Goal: Obtain resource: Download file/media

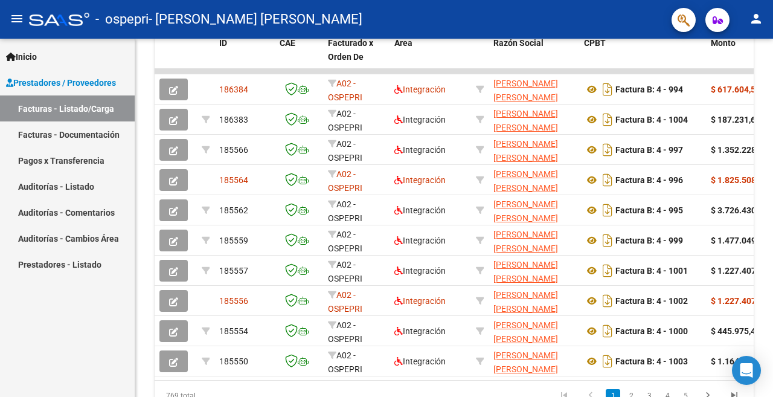
scroll to position [363, 0]
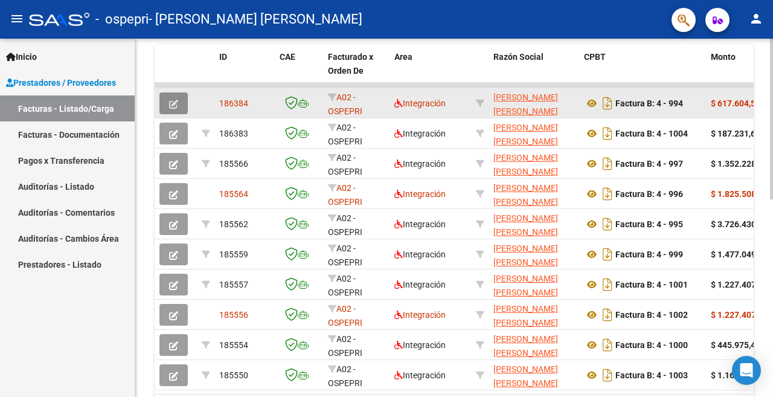
click at [175, 109] on button "button" at bounding box center [174, 103] width 28 height 22
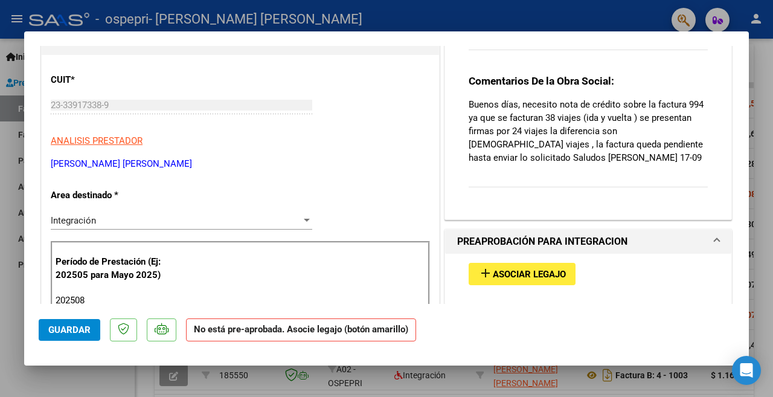
scroll to position [0, 0]
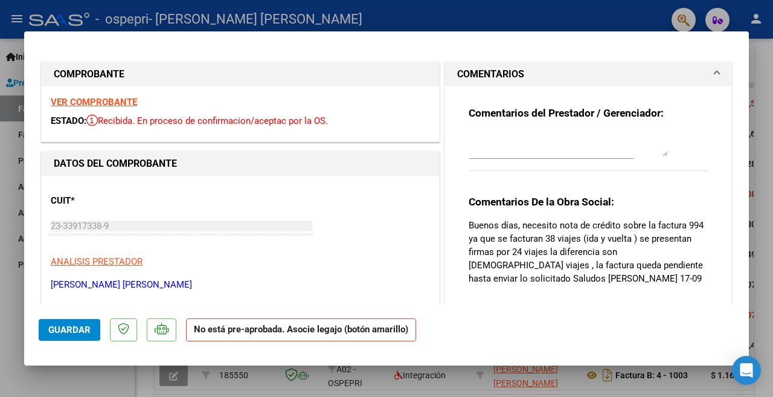
click at [556, 18] on div at bounding box center [386, 198] width 773 height 397
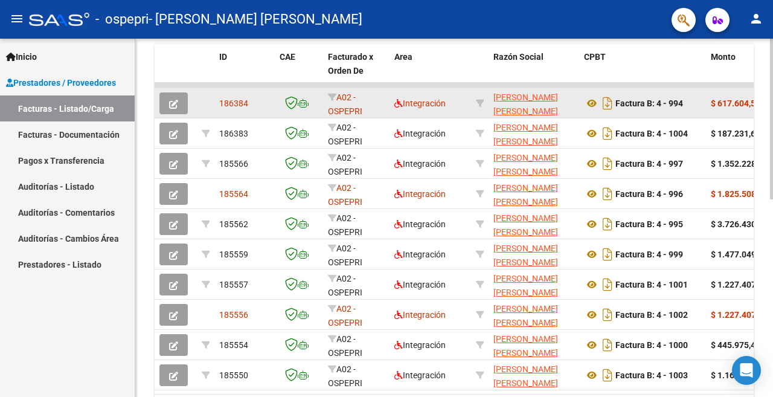
scroll to position [363, 0]
click at [177, 106] on icon "button" at bounding box center [173, 104] width 9 height 9
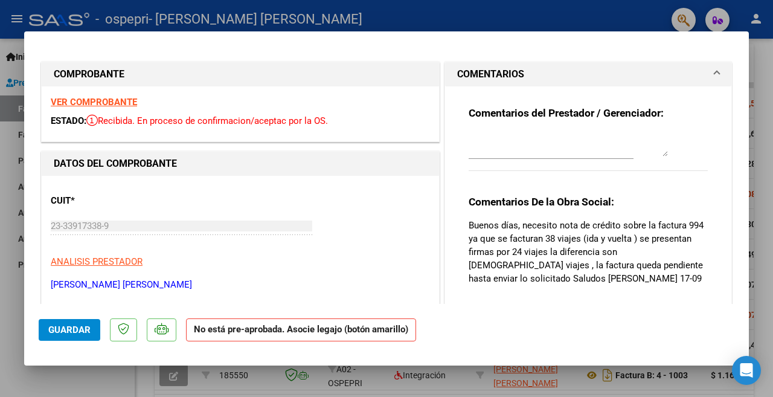
click at [518, 22] on div at bounding box center [386, 198] width 773 height 397
type input "$ 0,00"
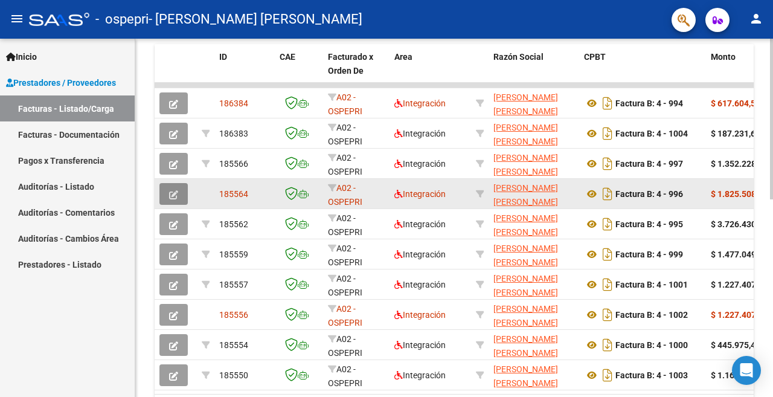
click at [172, 199] on icon "button" at bounding box center [173, 194] width 9 height 9
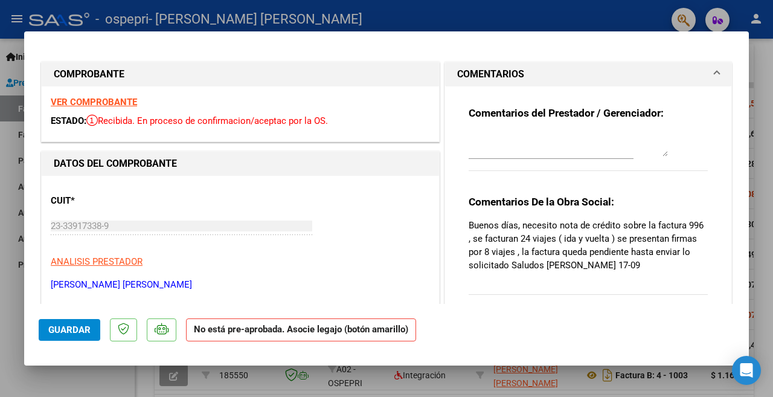
click at [596, 16] on div at bounding box center [386, 198] width 773 height 397
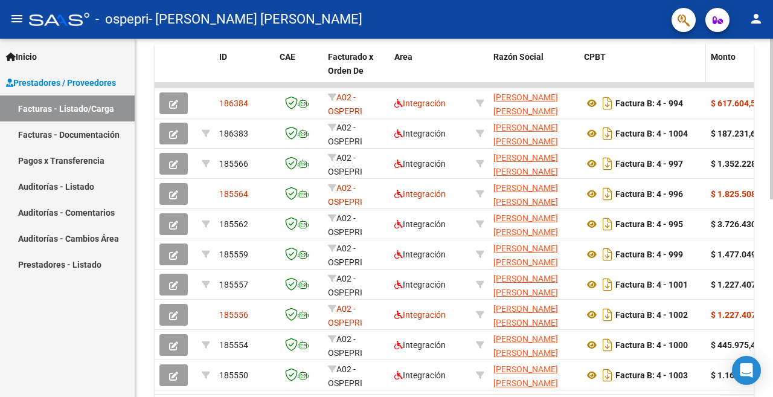
drag, startPoint x: 601, startPoint y: 86, endPoint x: 670, endPoint y: 79, distance: 69.3
click at [670, 79] on div "ID CAE Facturado x Orden De Area Razón Social CPBT Monto Fecha Cpbt Días desde …" at bounding box center [454, 234] width 599 height 381
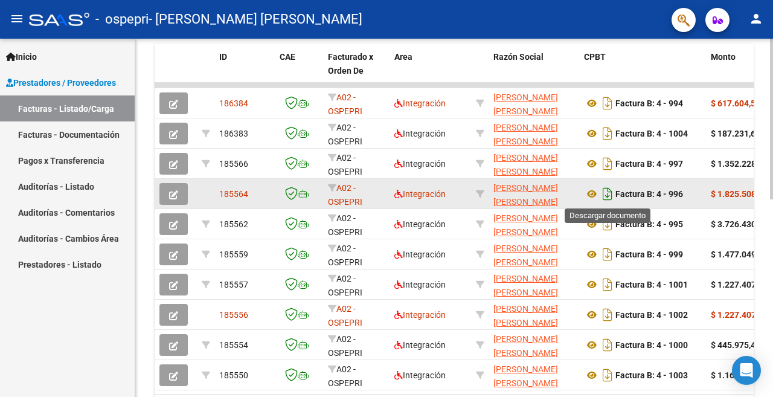
click at [605, 194] on icon "Descargar documento" at bounding box center [608, 193] width 16 height 19
click at [173, 196] on icon "button" at bounding box center [173, 194] width 9 height 9
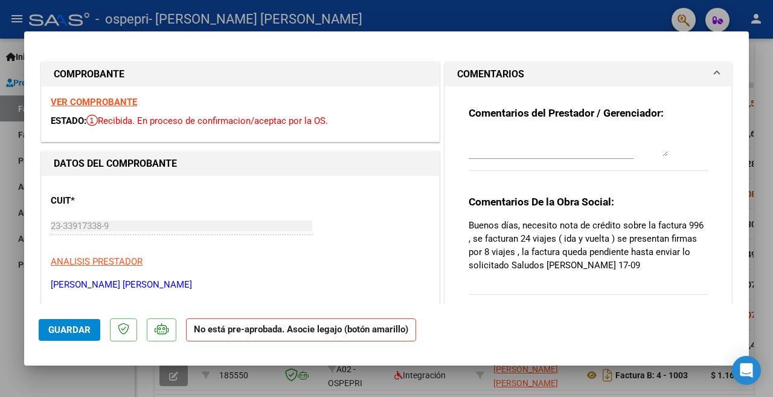
scroll to position [242, 0]
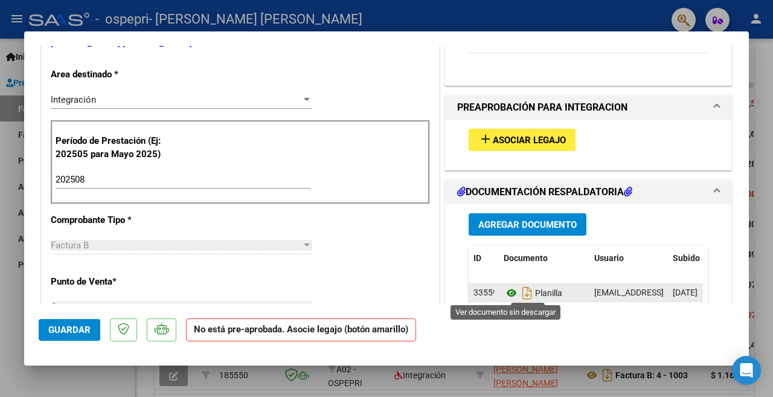
click at [508, 292] on icon at bounding box center [512, 293] width 16 height 15
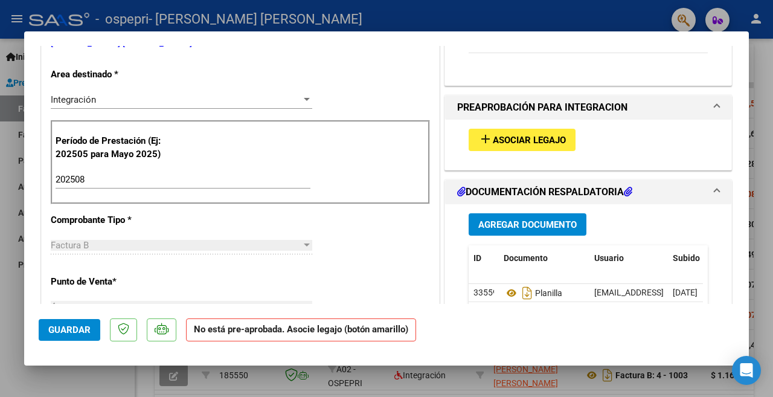
click at [384, 10] on div at bounding box center [386, 198] width 773 height 397
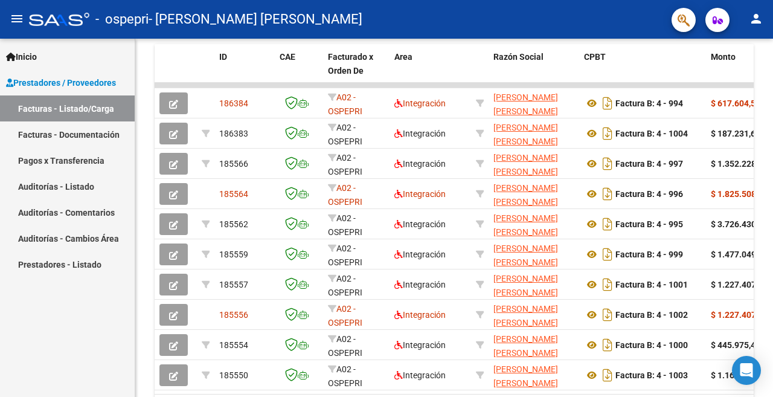
scroll to position [363, 0]
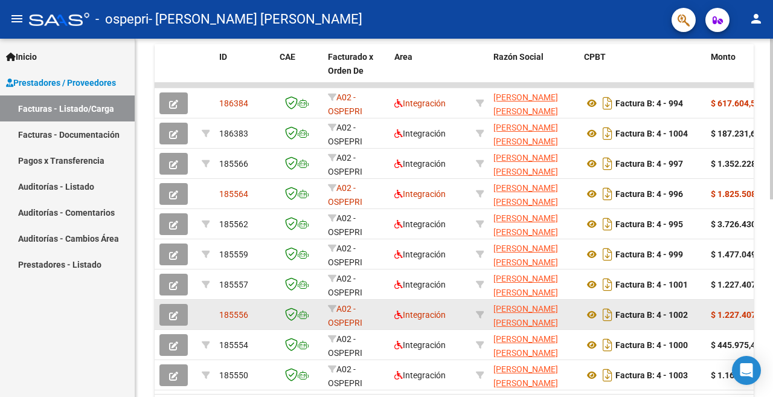
click at [176, 320] on button "button" at bounding box center [174, 315] width 28 height 22
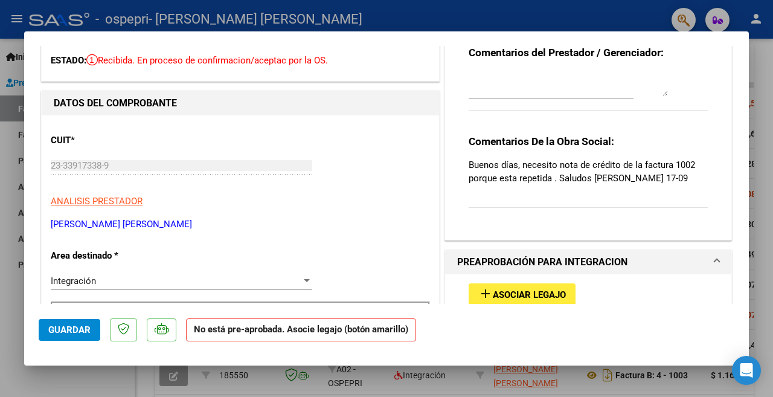
scroll to position [0, 0]
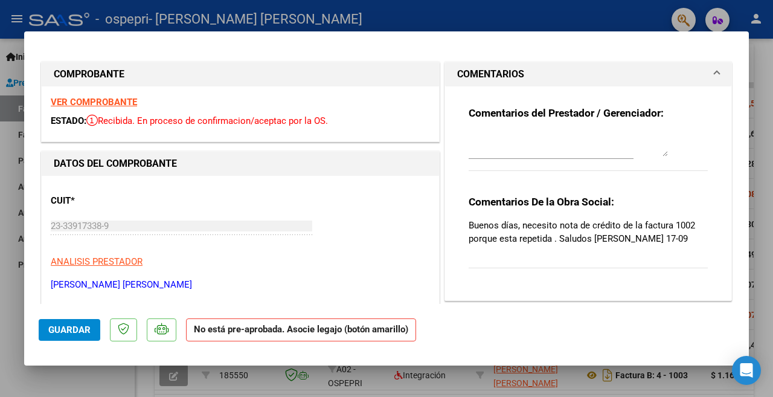
click at [543, 9] on div at bounding box center [386, 198] width 773 height 397
type input "$ 0,00"
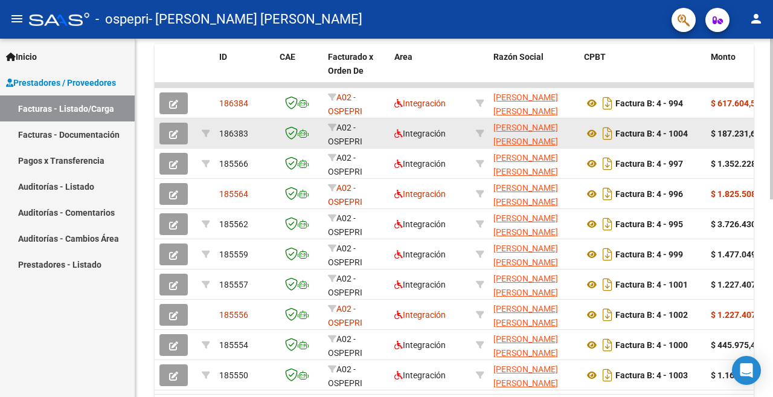
scroll to position [363, 0]
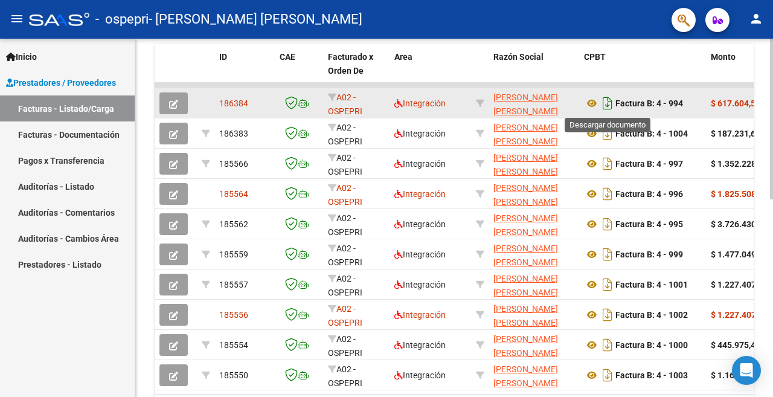
click at [611, 107] on icon "Descargar documento" at bounding box center [608, 103] width 16 height 19
click at [177, 102] on icon "button" at bounding box center [173, 104] width 9 height 9
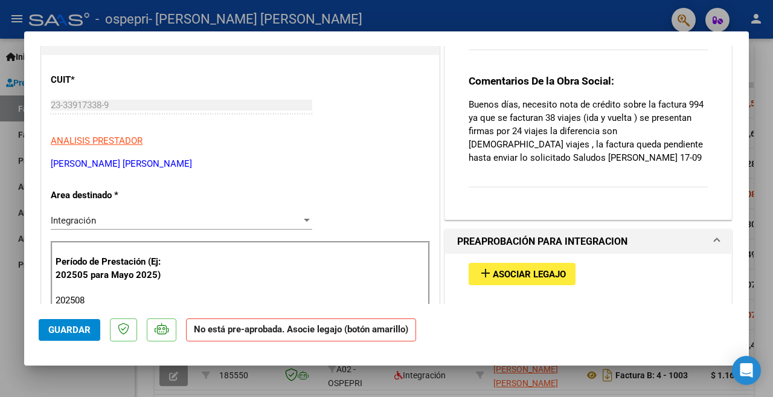
scroll to position [302, 0]
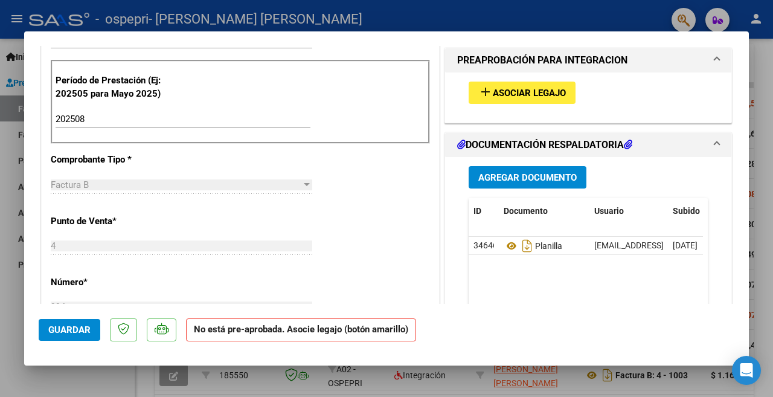
click at [463, 32] on mat-dialog-container "COMPROBANTE VER COMPROBANTE ESTADO: Recibida. En proceso de confirmacion/acepta…" at bounding box center [386, 198] width 725 height 335
click at [467, 28] on div at bounding box center [386, 198] width 773 height 397
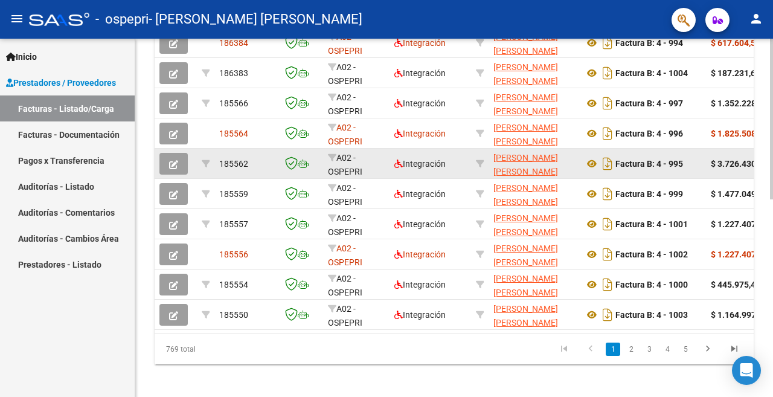
scroll to position [242, 0]
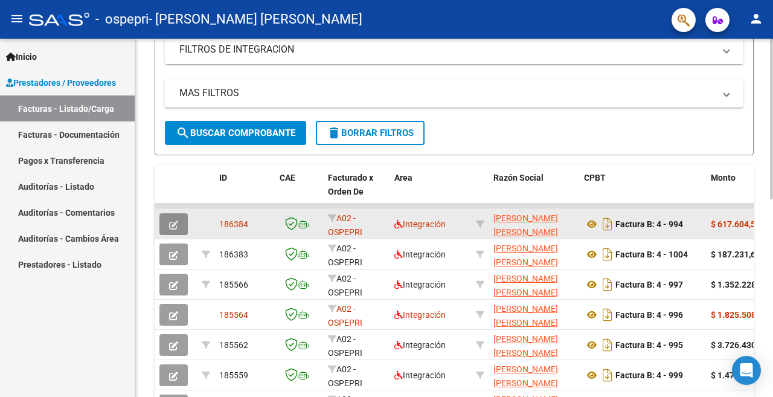
click at [169, 221] on icon "button" at bounding box center [173, 225] width 9 height 9
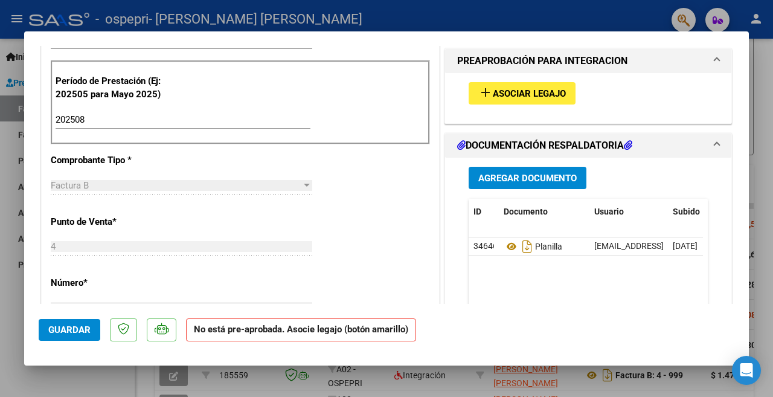
scroll to position [302, 0]
click at [570, 20] on div at bounding box center [386, 198] width 773 height 397
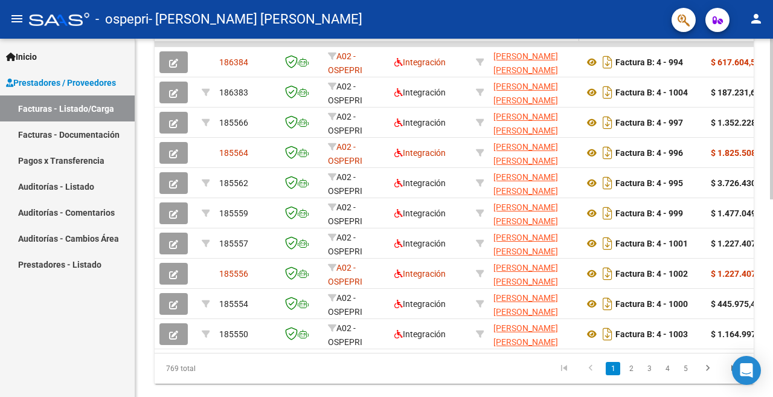
scroll to position [423, 0]
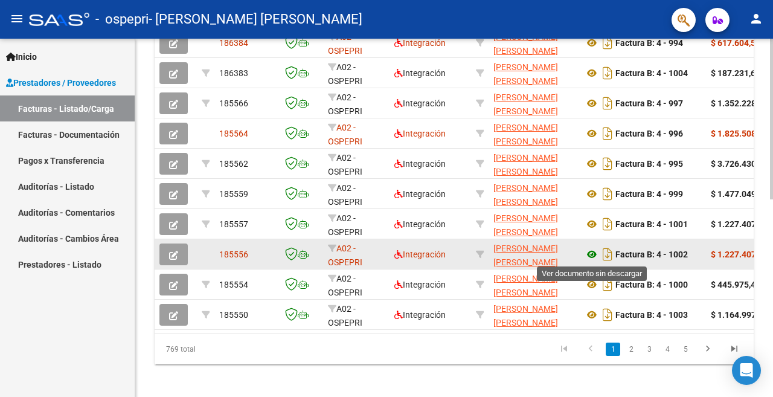
click at [588, 256] on icon at bounding box center [592, 254] width 16 height 15
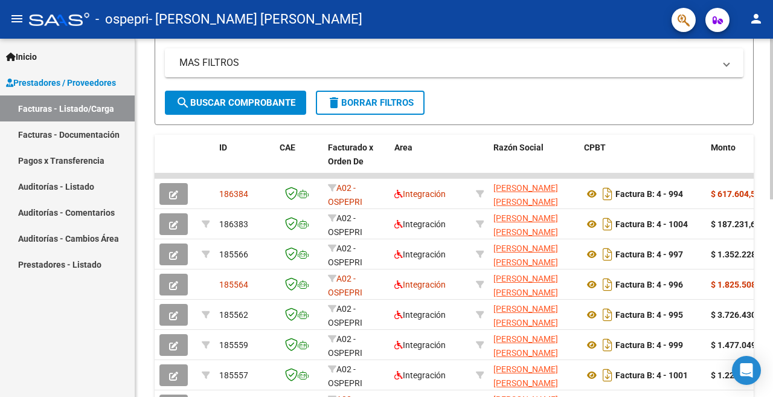
scroll to position [302, 0]
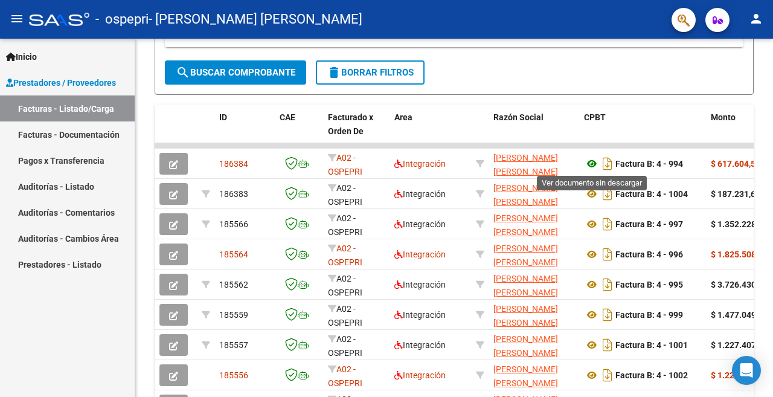
click at [595, 162] on icon at bounding box center [592, 163] width 16 height 15
click at [177, 160] on icon "button" at bounding box center [173, 164] width 9 height 9
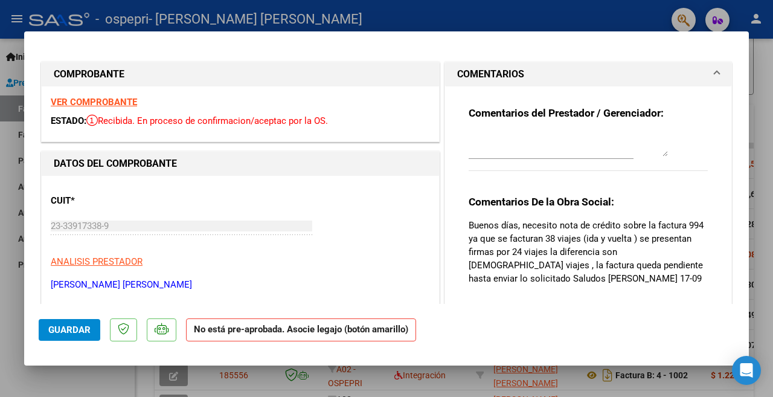
click at [443, 11] on div at bounding box center [386, 198] width 773 height 397
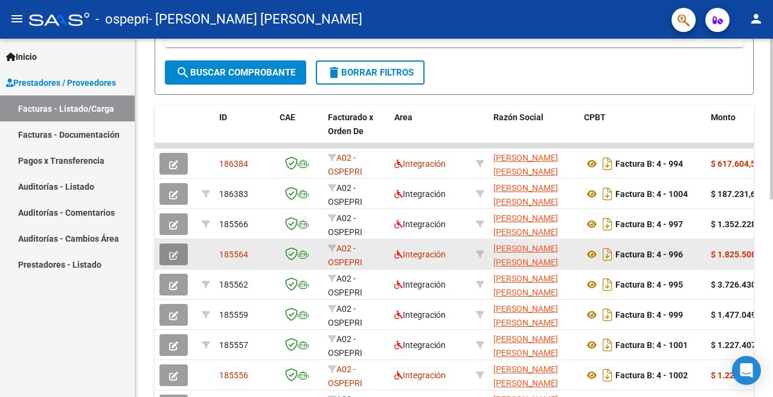
click at [177, 254] on icon "button" at bounding box center [173, 255] width 9 height 9
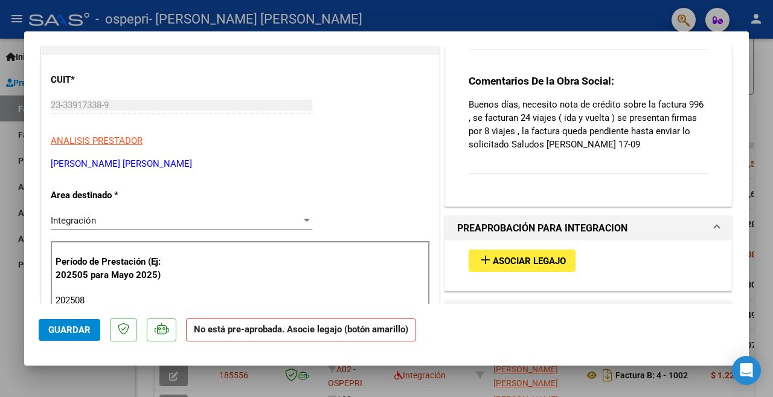
scroll to position [60, 0]
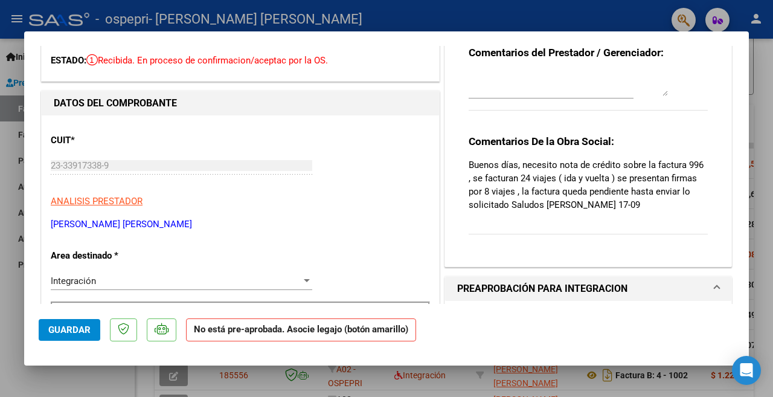
click at [498, 15] on div at bounding box center [386, 198] width 773 height 397
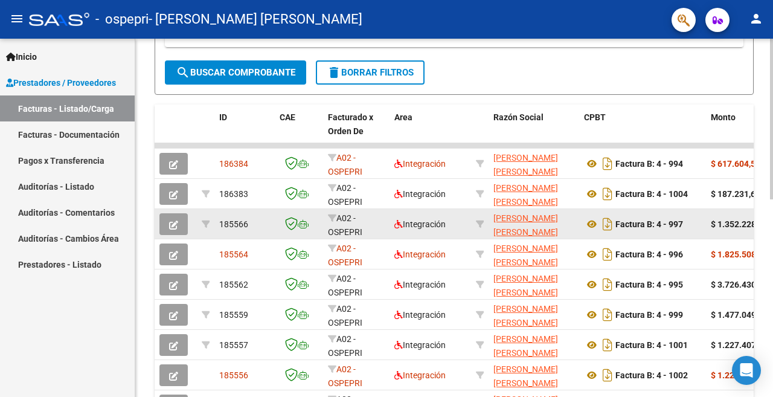
scroll to position [302, 0]
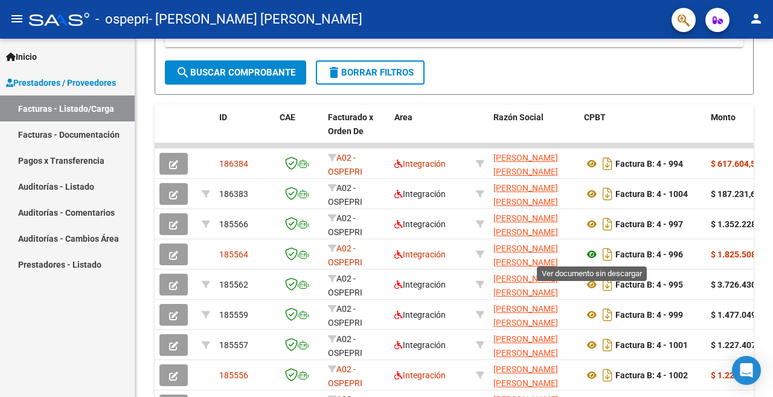
click at [595, 256] on icon at bounding box center [592, 254] width 16 height 15
